Goal: Task Accomplishment & Management: Complete application form

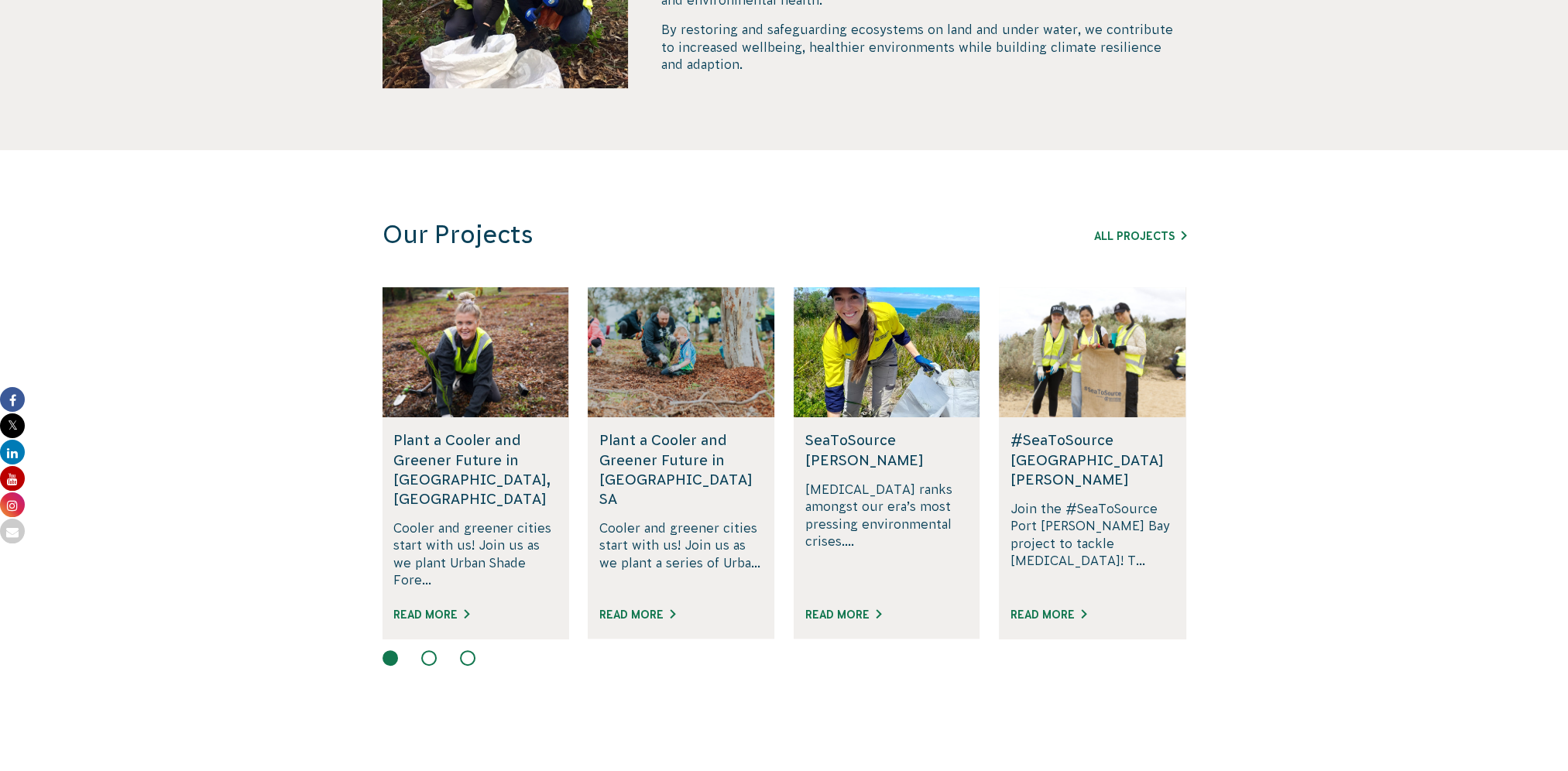
scroll to position [851, 0]
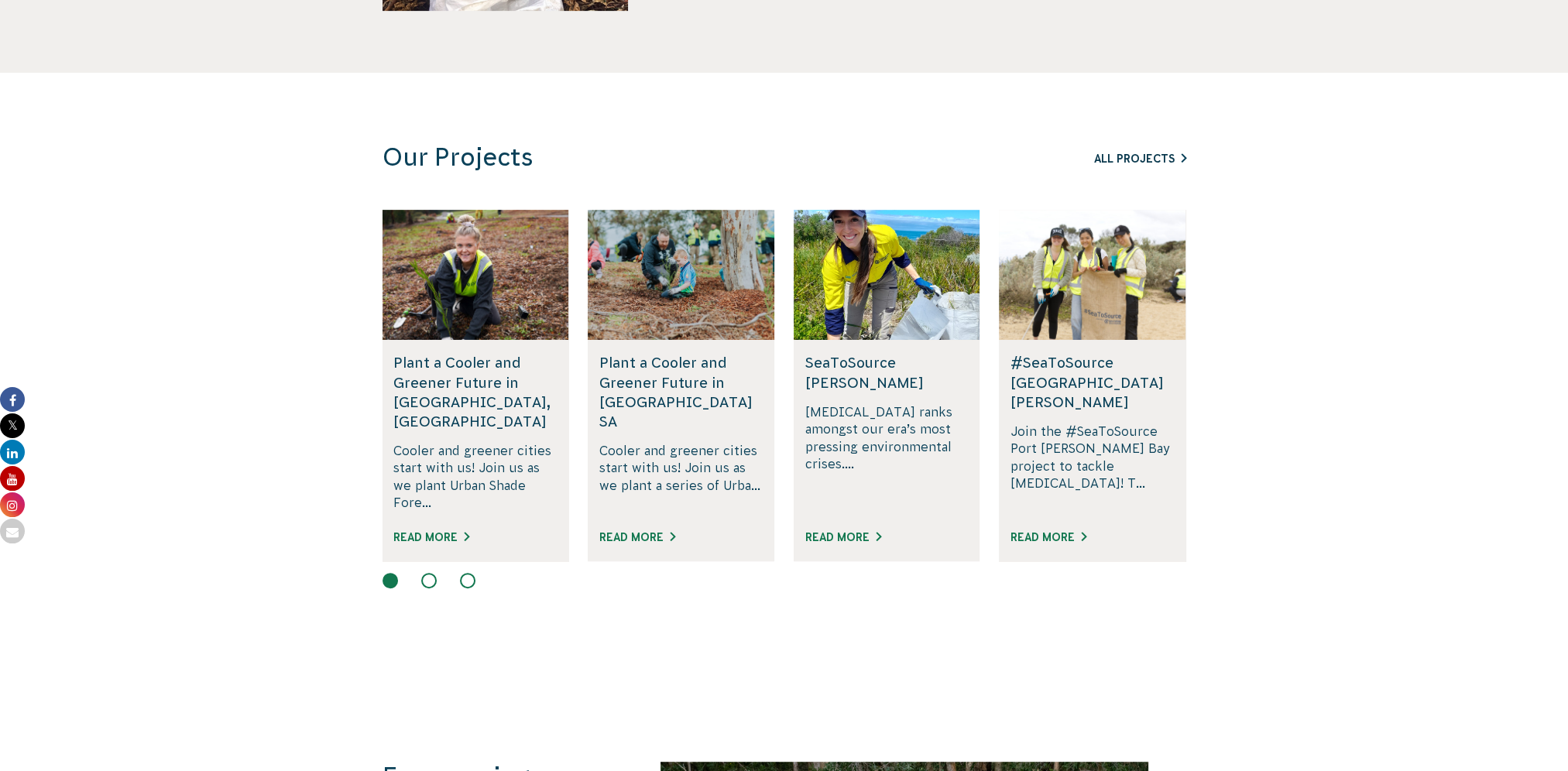
click at [1126, 158] on link "All Projects" at bounding box center [1139, 159] width 92 height 13
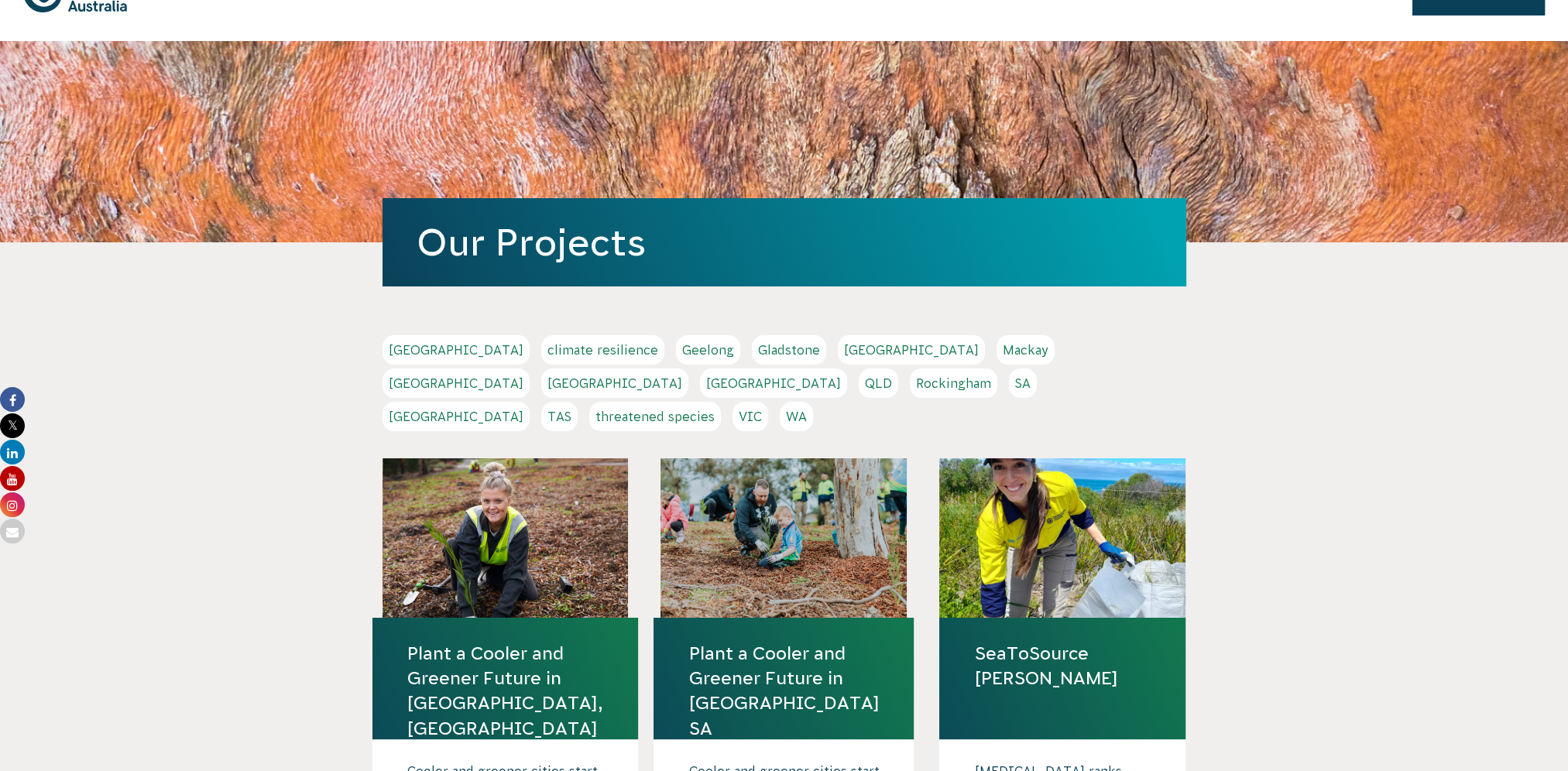
scroll to position [78, 0]
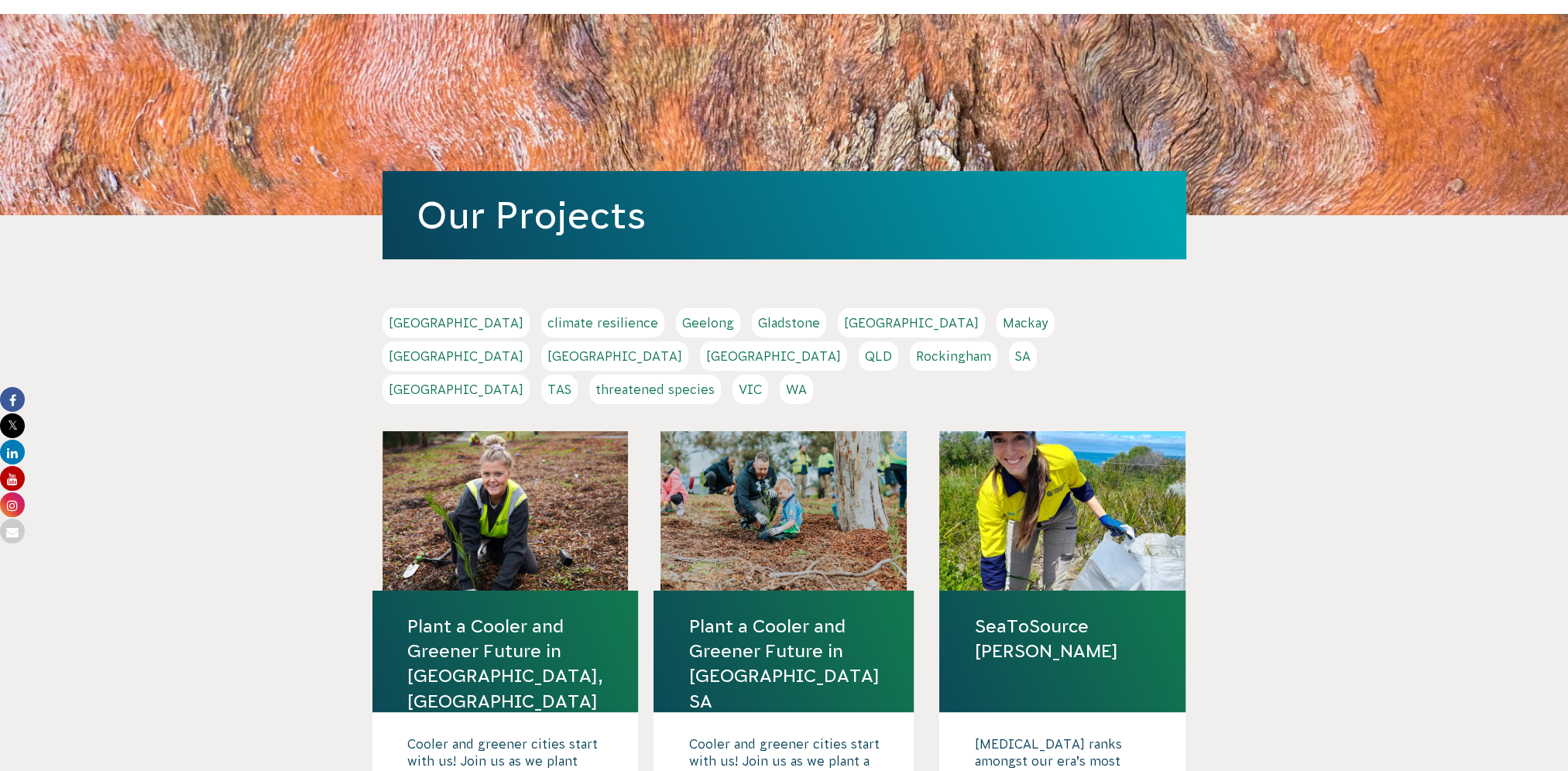
click at [1009, 356] on link "SA" at bounding box center [1022, 356] width 28 height 29
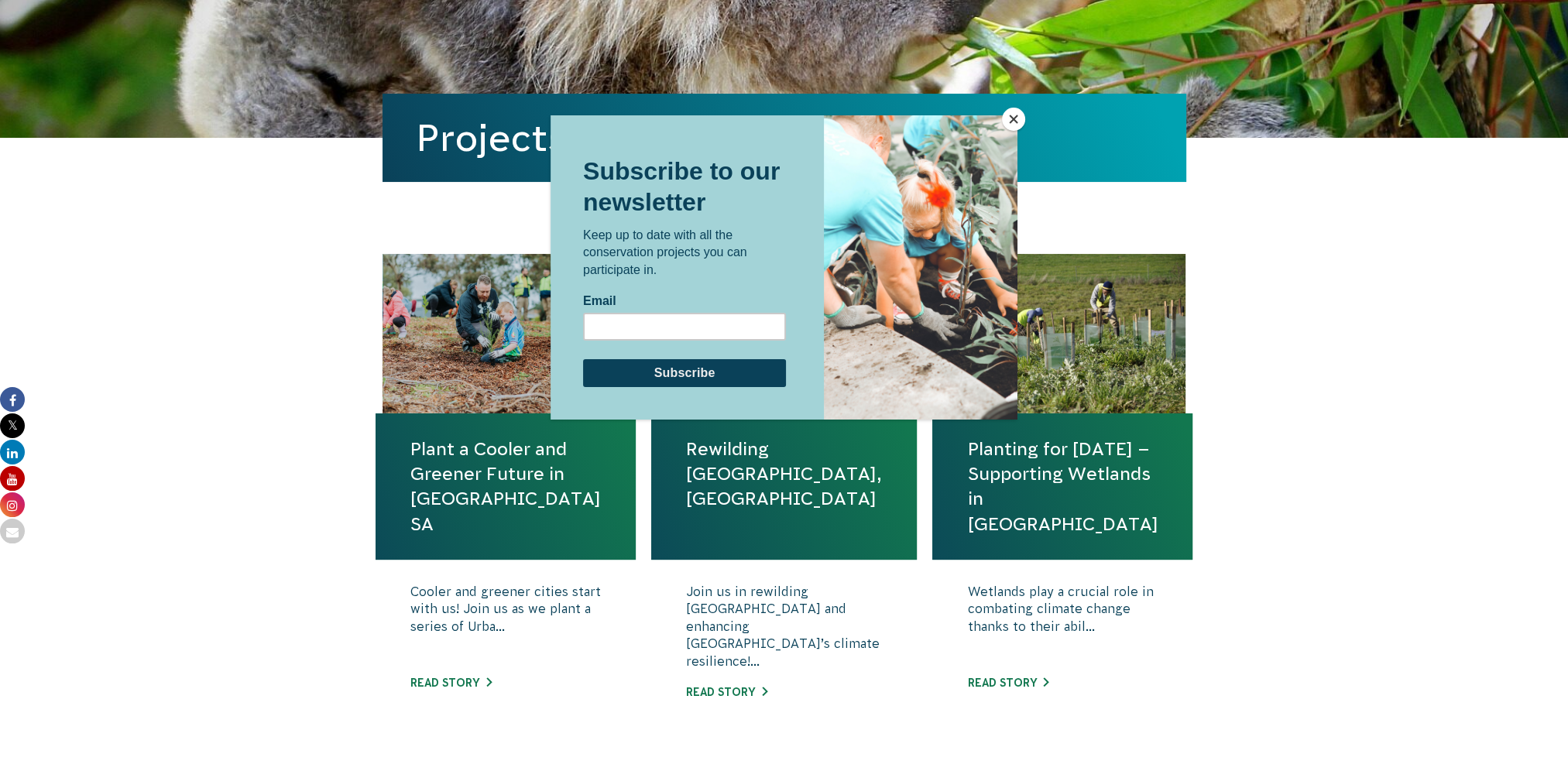
scroll to position [387, 0]
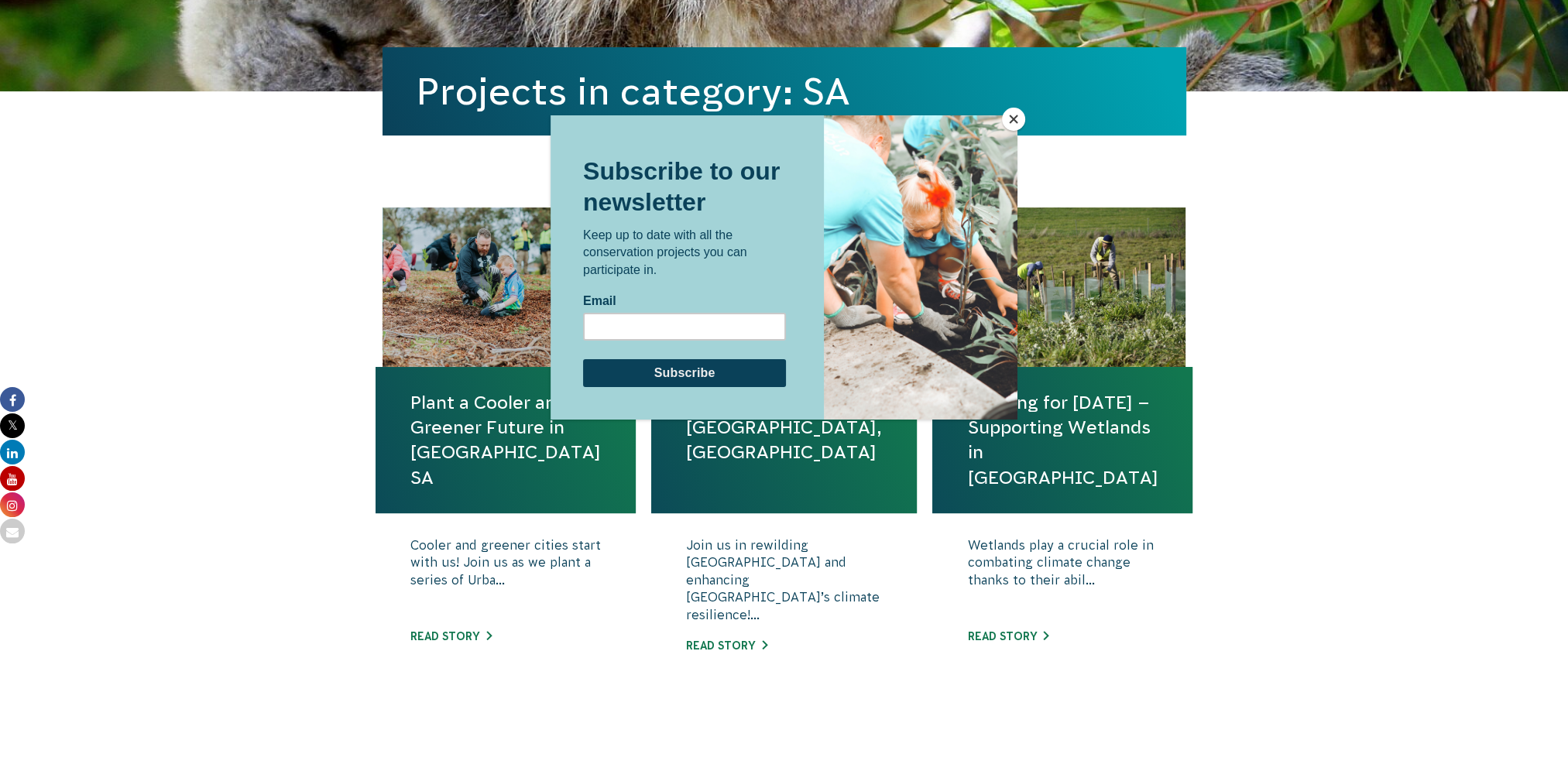
click at [1010, 121] on button "Close" at bounding box center [1013, 119] width 23 height 23
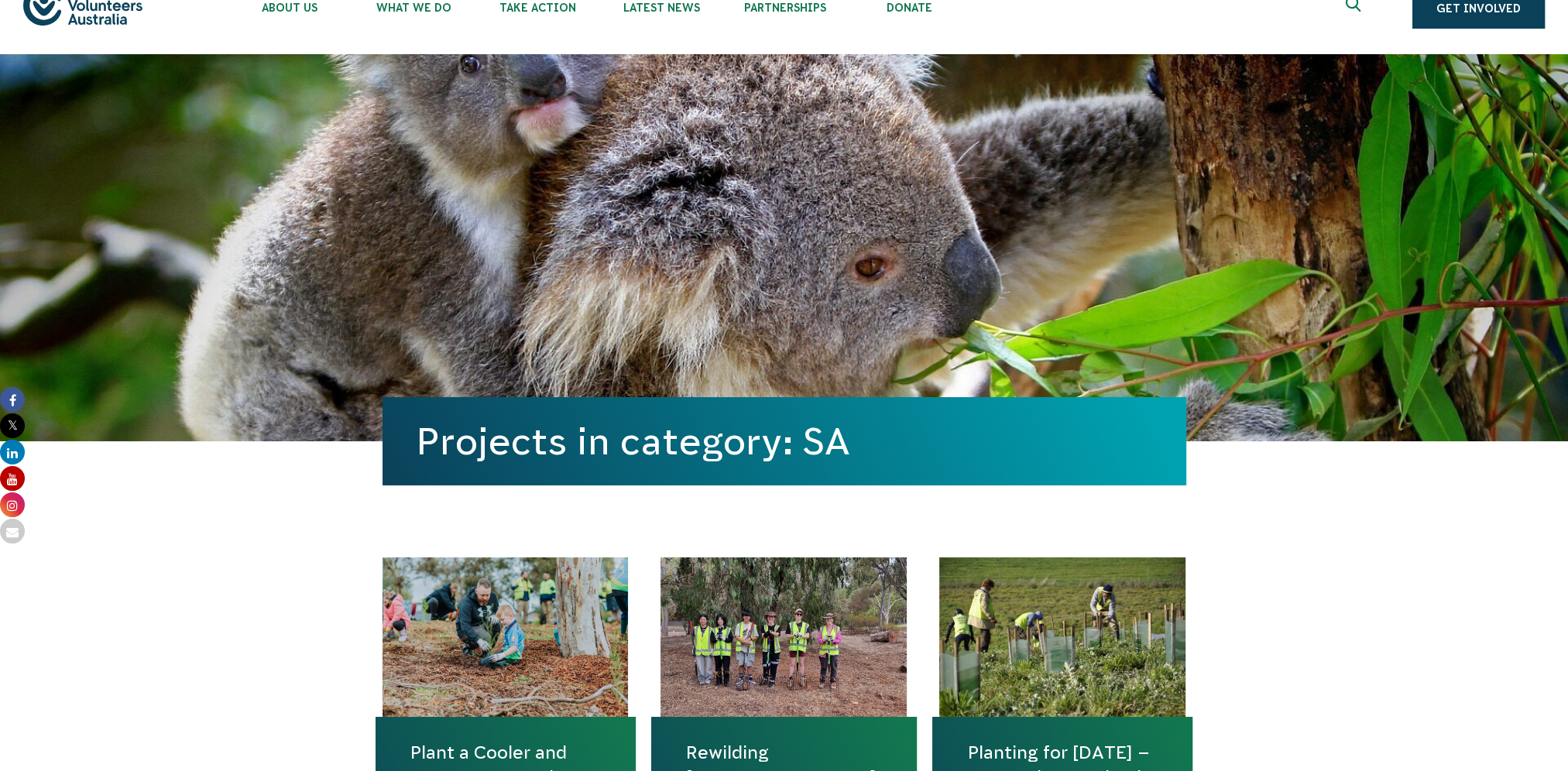
scroll to position [0, 0]
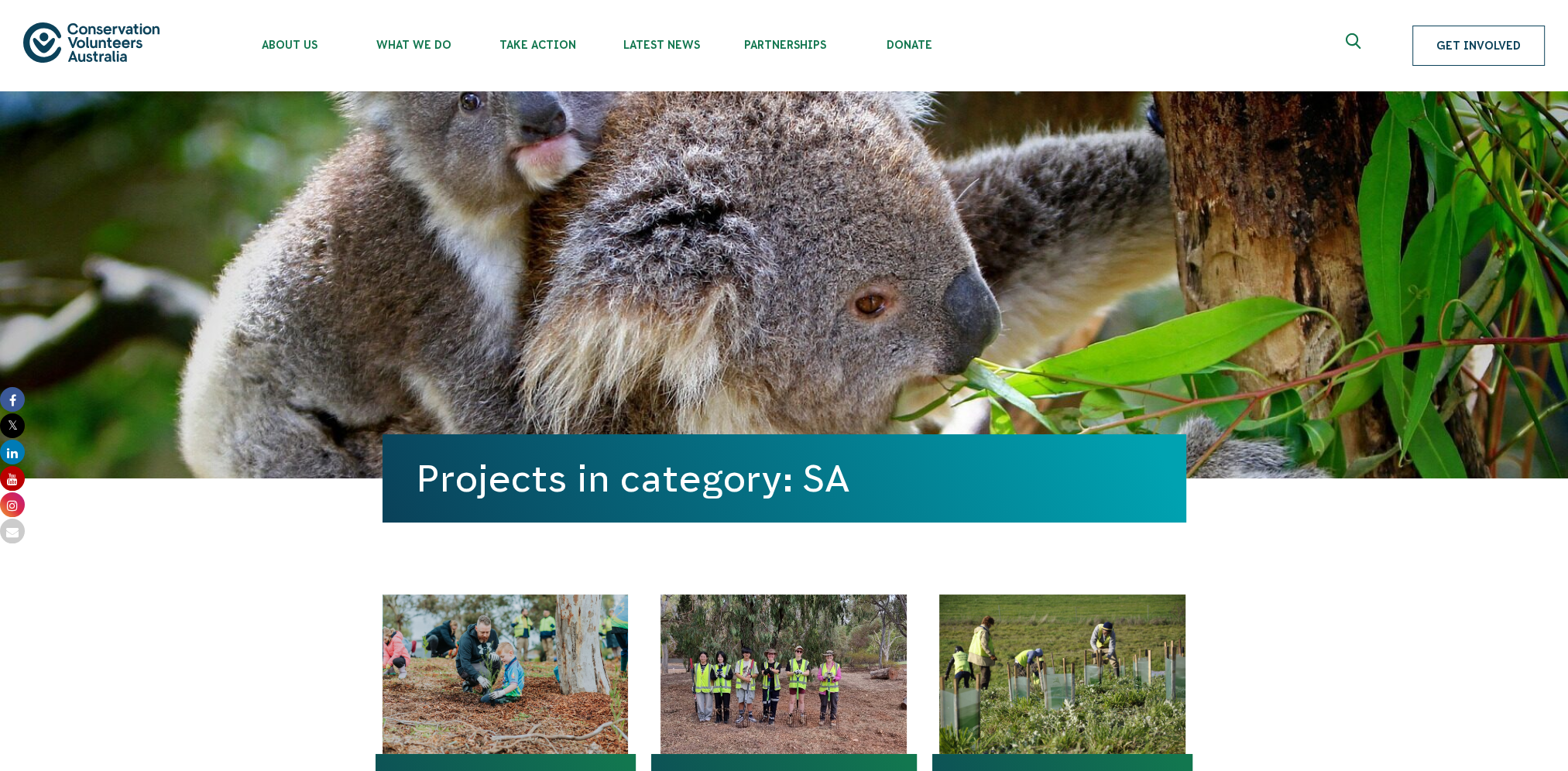
click at [1477, 44] on link "Get Involved" at bounding box center [1478, 46] width 132 height 40
